Goal: Task Accomplishment & Management: Use online tool/utility

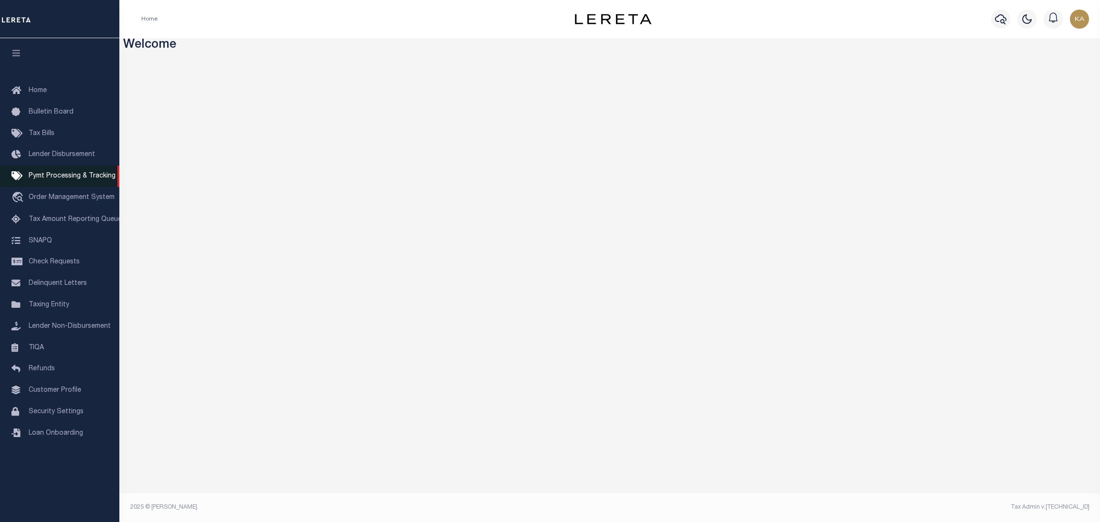
click at [84, 179] on span "Pymt Processing & Tracking" at bounding box center [72, 176] width 87 height 7
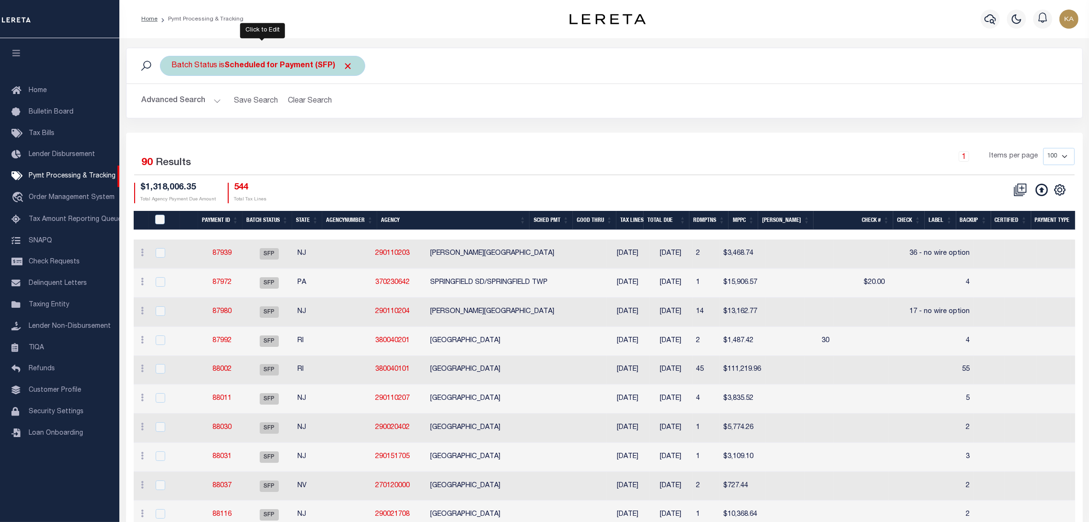
click at [294, 57] on div "Batch Status is Scheduled for Payment (SFP)" at bounding box center [262, 66] width 205 height 20
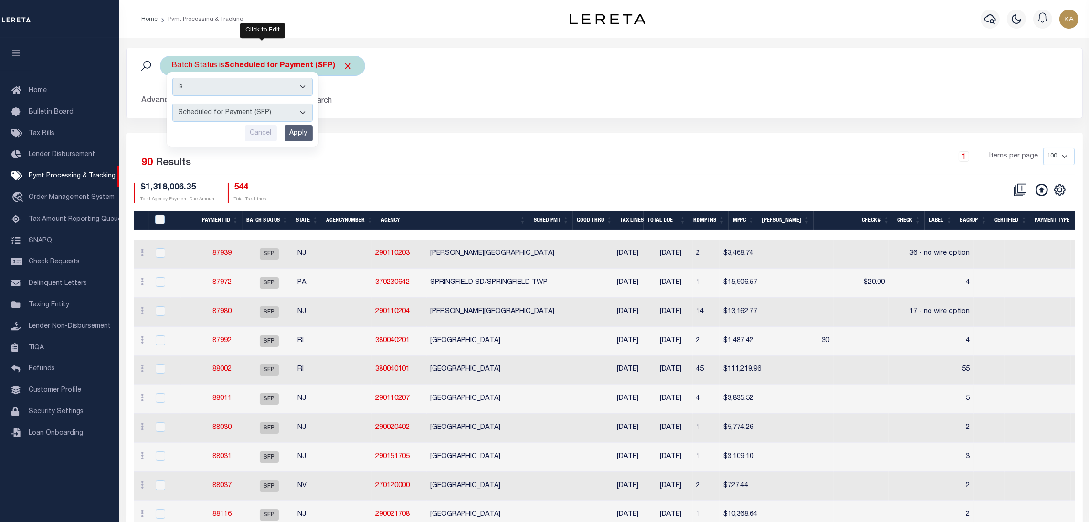
click at [267, 109] on select "Awaiting Funds (AWF) Cleared and Complete (CAC) New Check Needed (NCN) Payment …" at bounding box center [242, 113] width 140 height 18
select select "RFP"
click at [172, 104] on select "Awaiting Funds (AWF) Cleared and Complete (CAC) New Check Needed (NCN) Payment …" at bounding box center [242, 113] width 140 height 18
click at [296, 135] on input "Apply" at bounding box center [299, 134] width 28 height 16
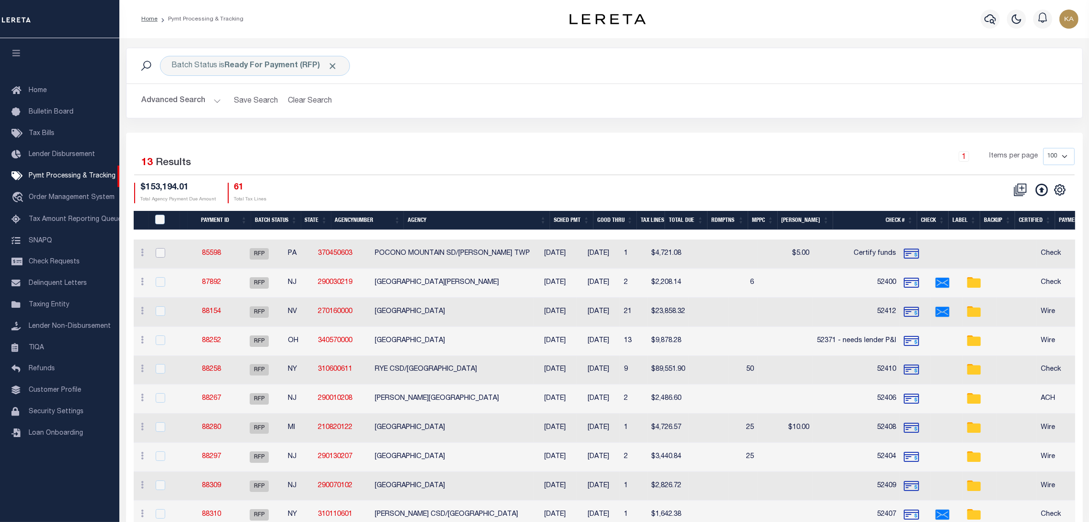
click at [163, 251] on input "checkbox" at bounding box center [161, 253] width 10 height 10
checkbox input "true"
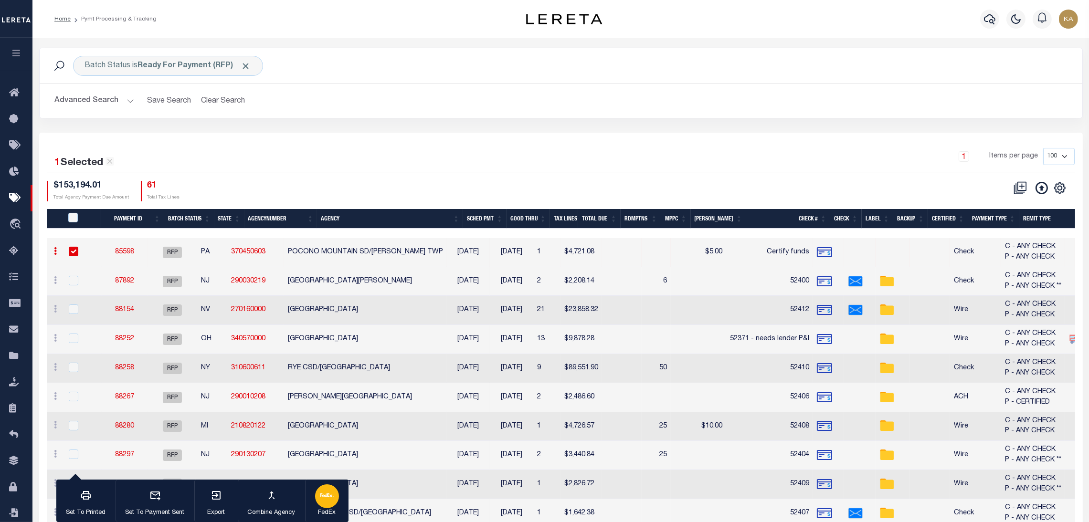
click at [317, 501] on div "button" at bounding box center [327, 497] width 24 height 24
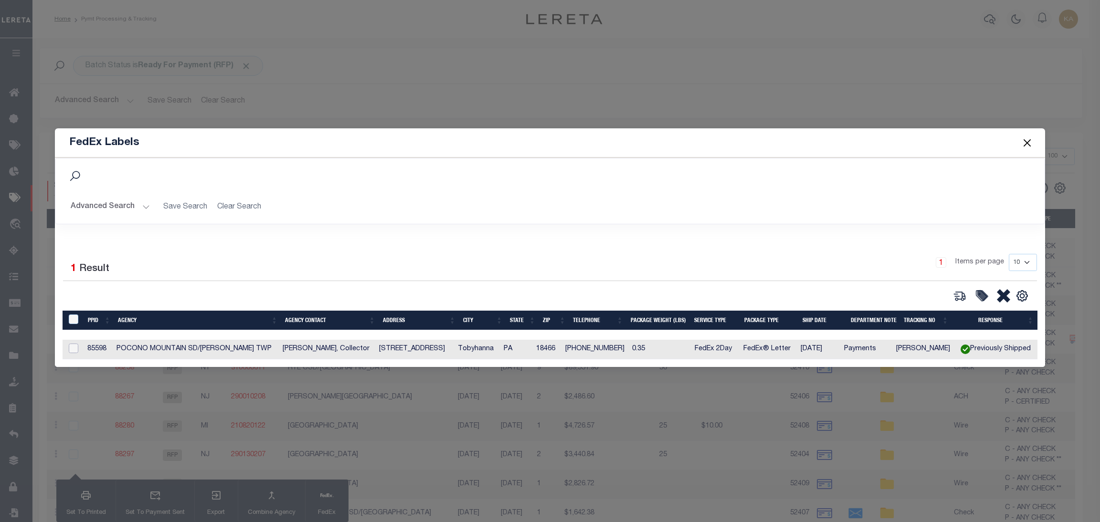
click at [71, 344] on input "checkbox" at bounding box center [74, 349] width 10 height 10
checkbox input "true"
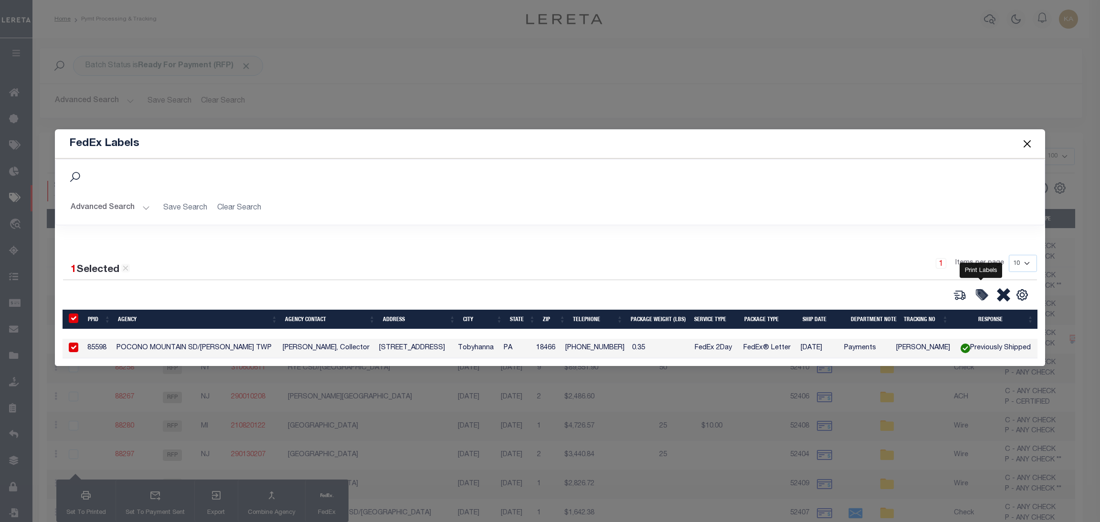
click at [984, 296] on icon at bounding box center [983, 295] width 10 height 10
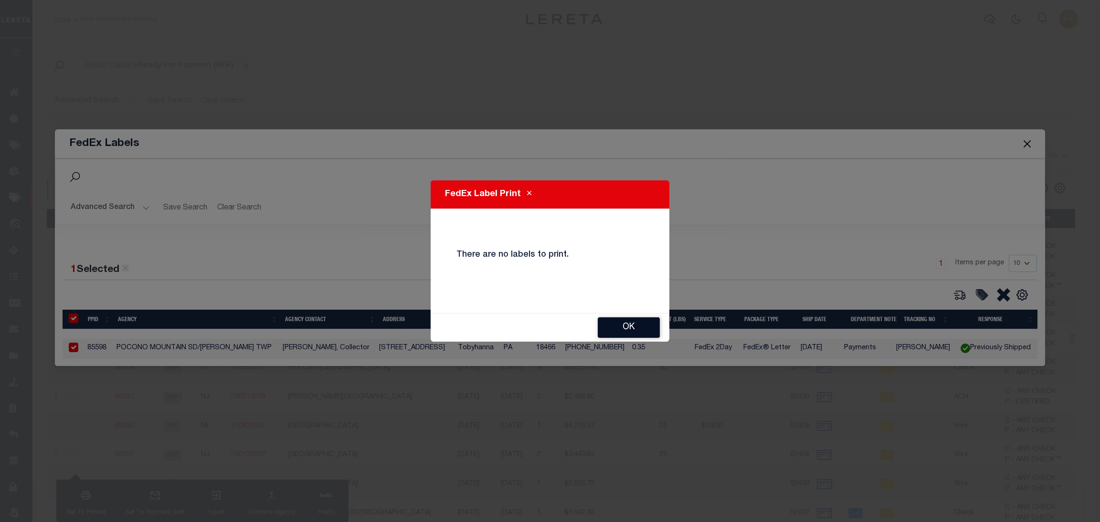
click at [613, 335] on button "OK" at bounding box center [629, 328] width 62 height 21
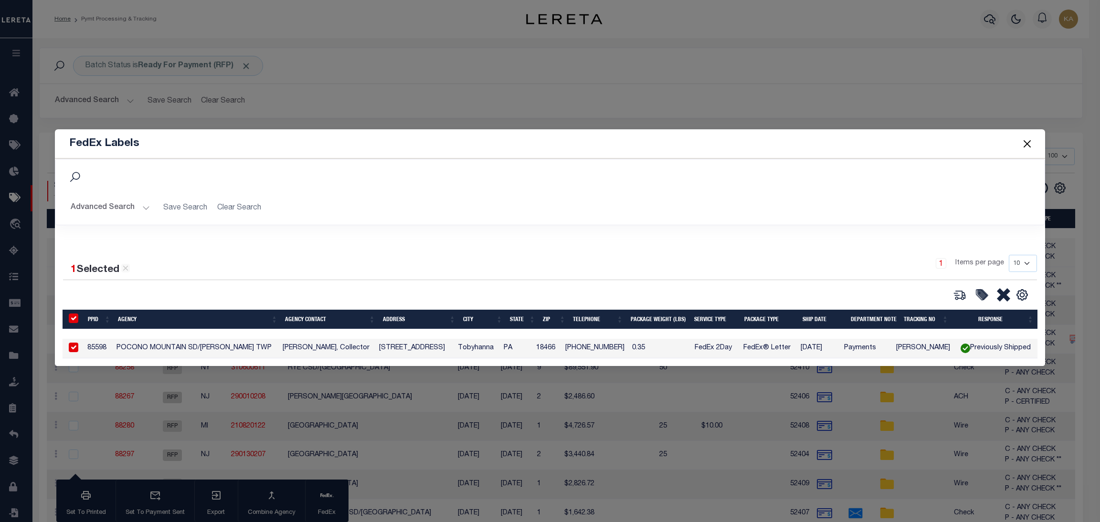
click at [967, 301] on button at bounding box center [960, 295] width 22 height 14
type input "85598"
type input "0.35"
select select "FEDEX_2_DAY"
select select "FEDEX_ENVELOPE"
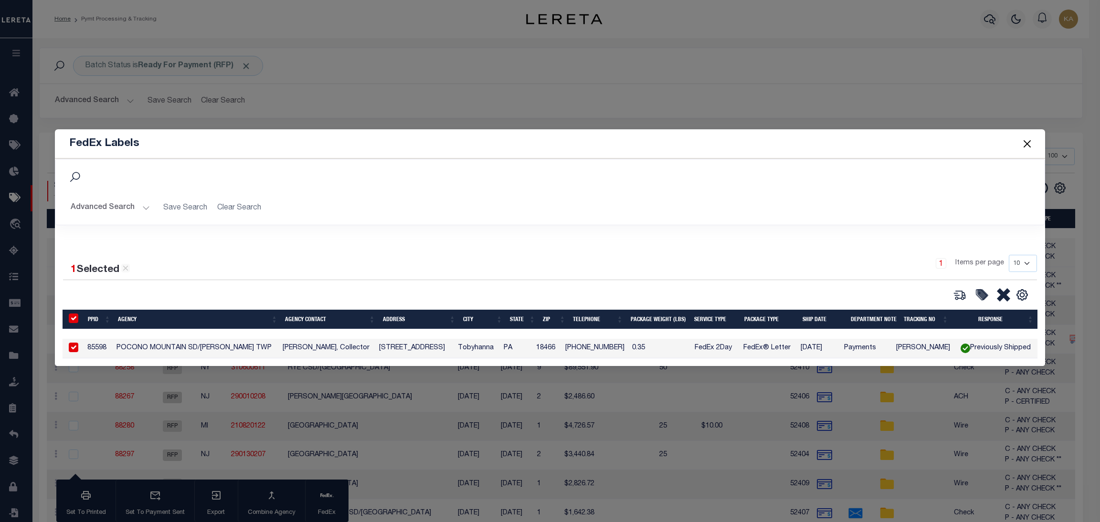
type input "[DATE]"
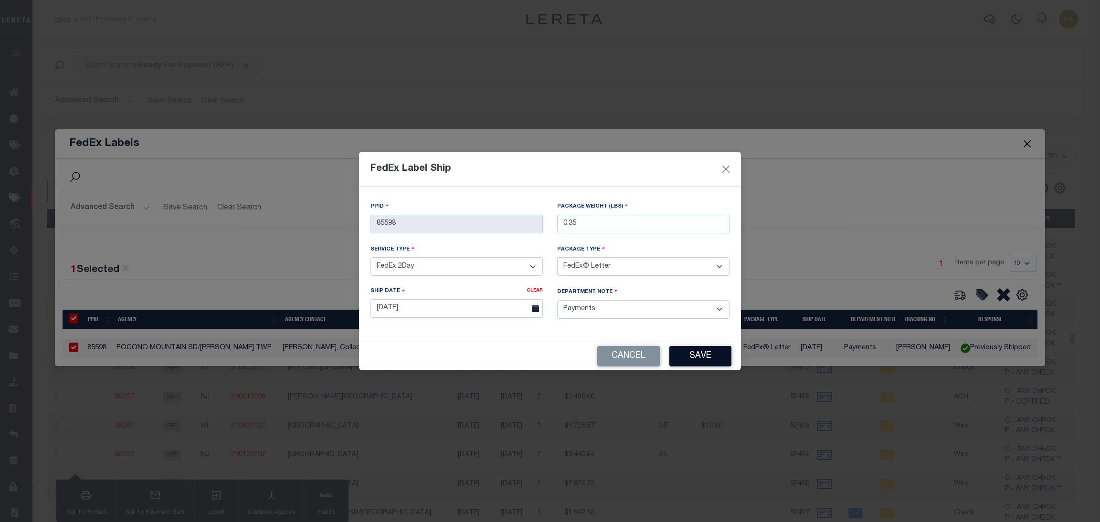
click at [710, 361] on button "Save" at bounding box center [701, 356] width 62 height 21
